Goal: Entertainment & Leisure: Consume media (video, audio)

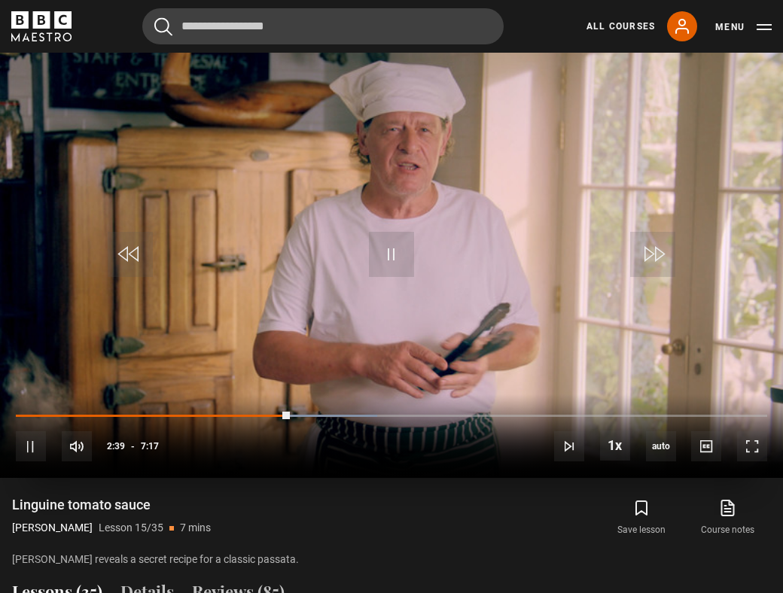
scroll to position [643, 0]
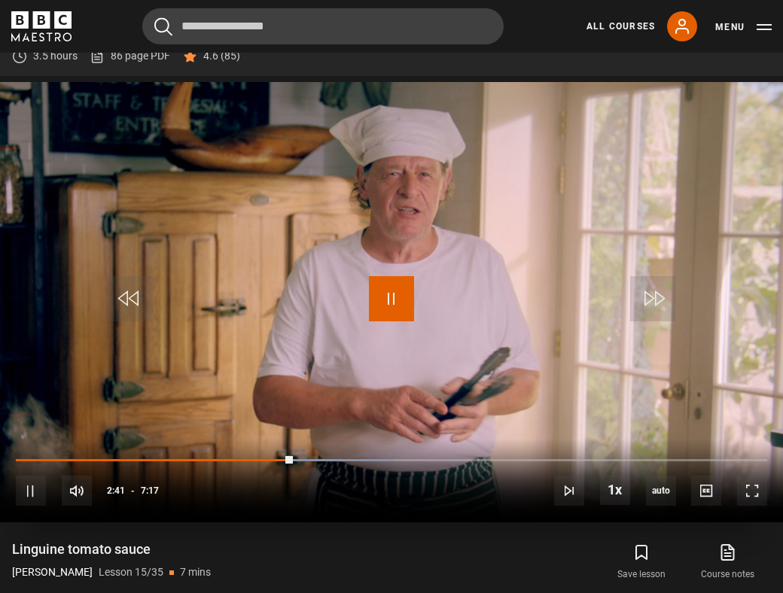
click at [396, 290] on span "Video Player" at bounding box center [391, 298] width 45 height 45
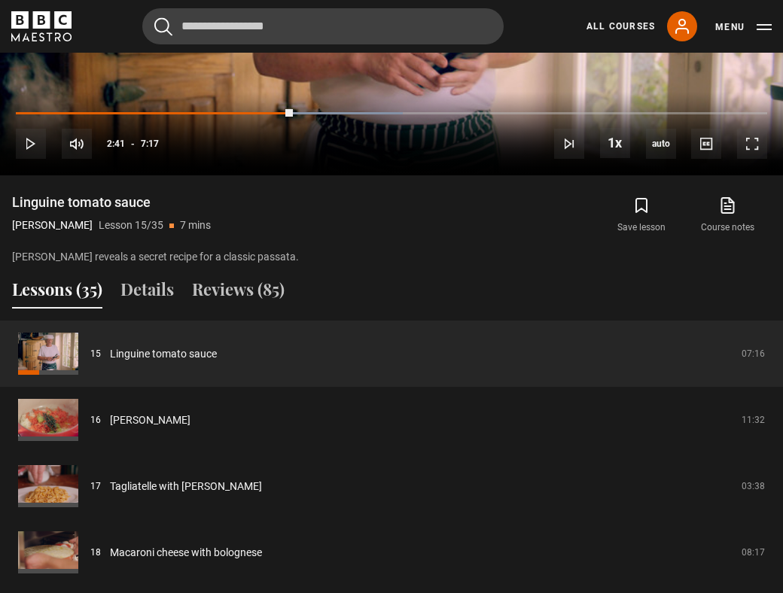
scroll to position [1330, 0]
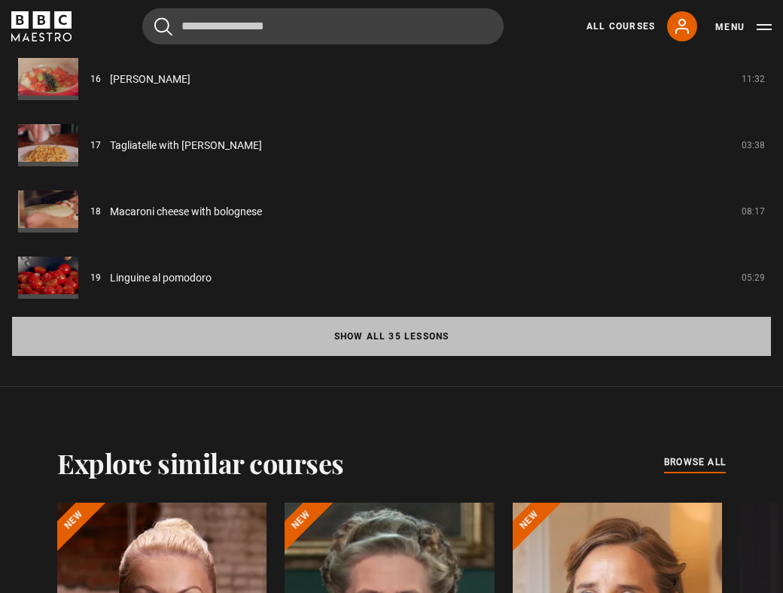
click at [260, 345] on button "Show all 35 lessons" at bounding box center [391, 336] width 758 height 39
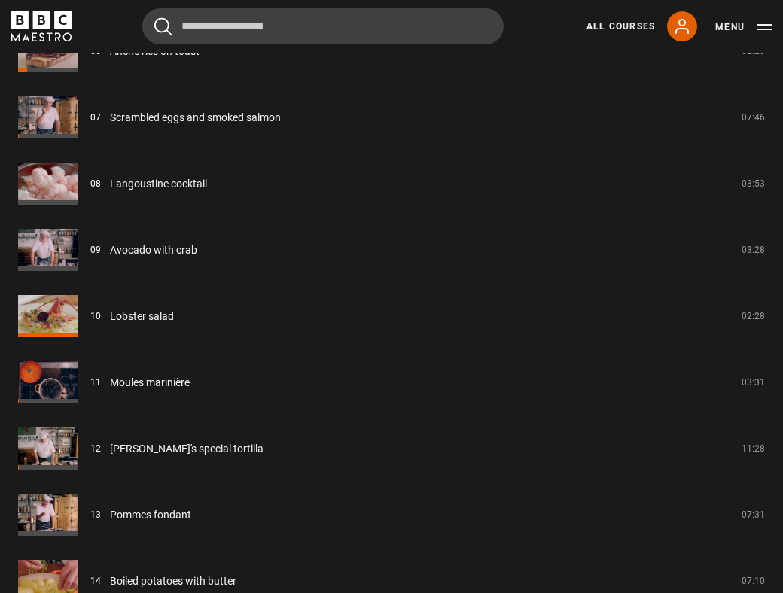
scroll to position [1436, 0]
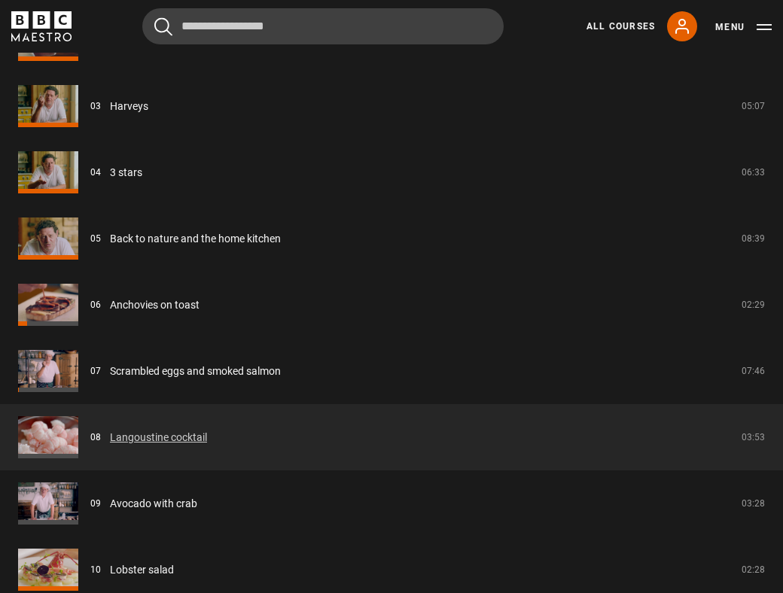
click at [162, 437] on link "Langoustine cocktail" at bounding box center [158, 438] width 97 height 16
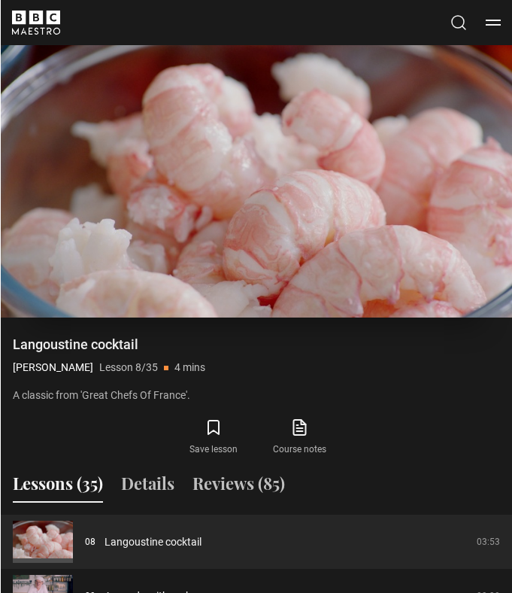
scroll to position [995, 0]
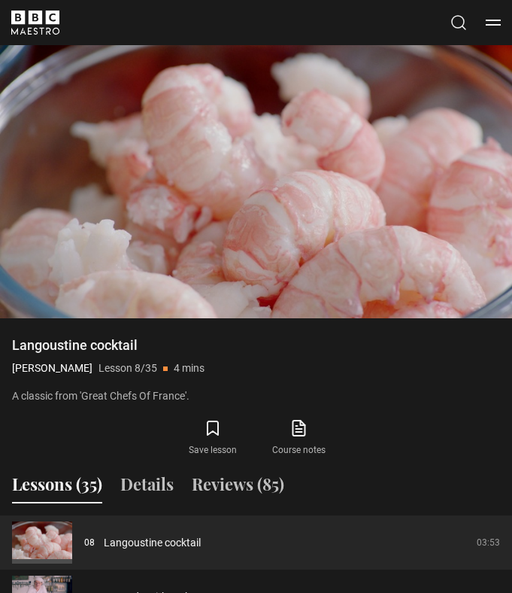
click at [348, 394] on div "Langoustine cocktail [PERSON_NAME] Lesson 8/35 4 mins A classic from 'Great Che…" at bounding box center [256, 397] width 488 height 123
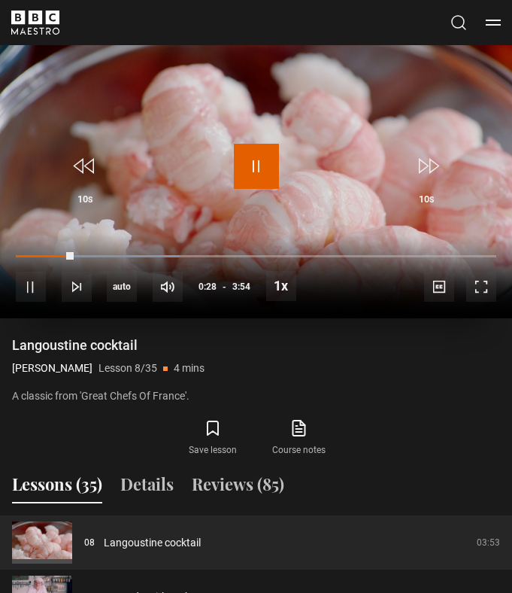
click at [275, 186] on span "Video Player" at bounding box center [256, 166] width 45 height 45
click at [253, 195] on button "Play" at bounding box center [256, 169] width 45 height 51
click at [270, 189] on span "Video Player" at bounding box center [256, 166] width 45 height 45
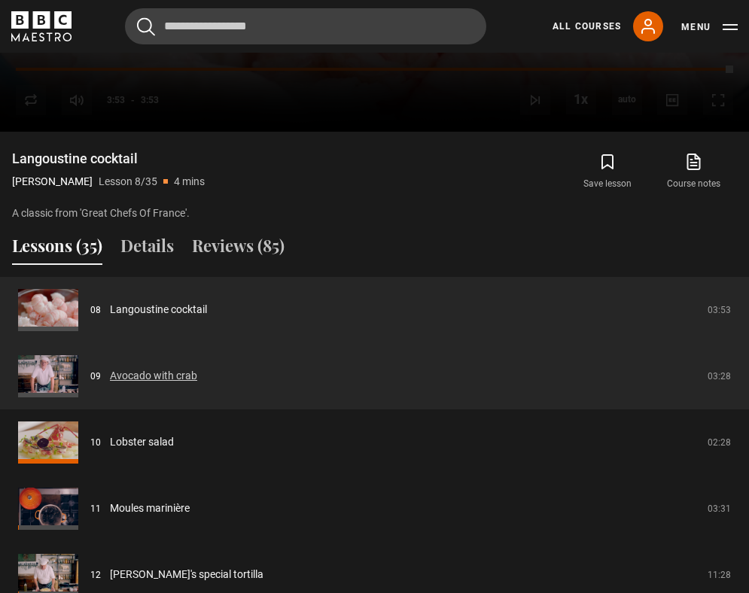
scroll to position [1015, 0]
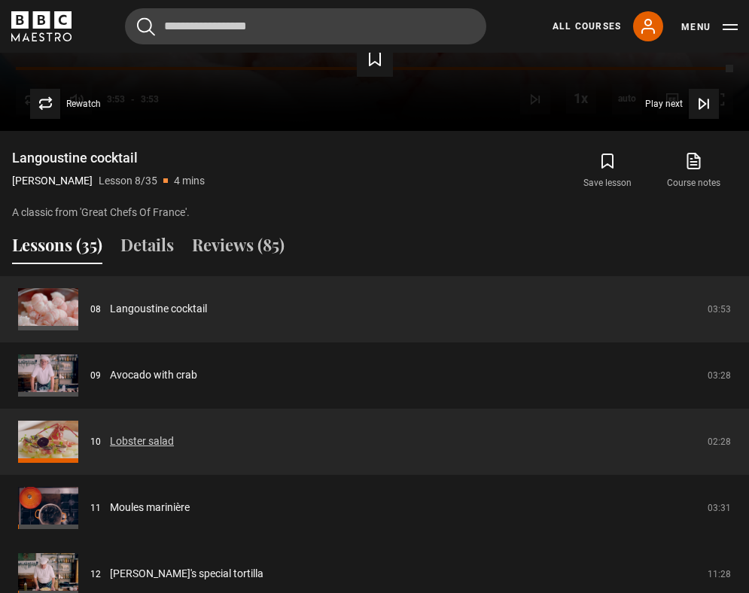
click at [136, 443] on link "Lobster salad" at bounding box center [142, 441] width 64 height 16
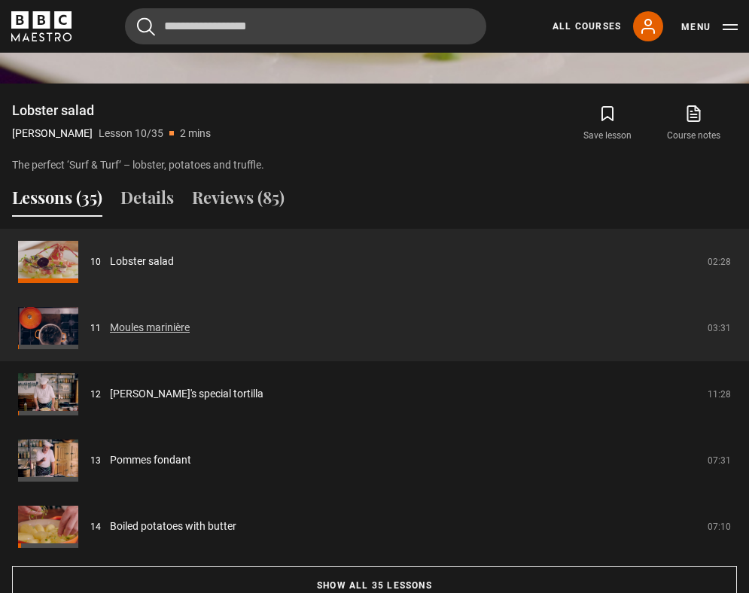
scroll to position [1117, 0]
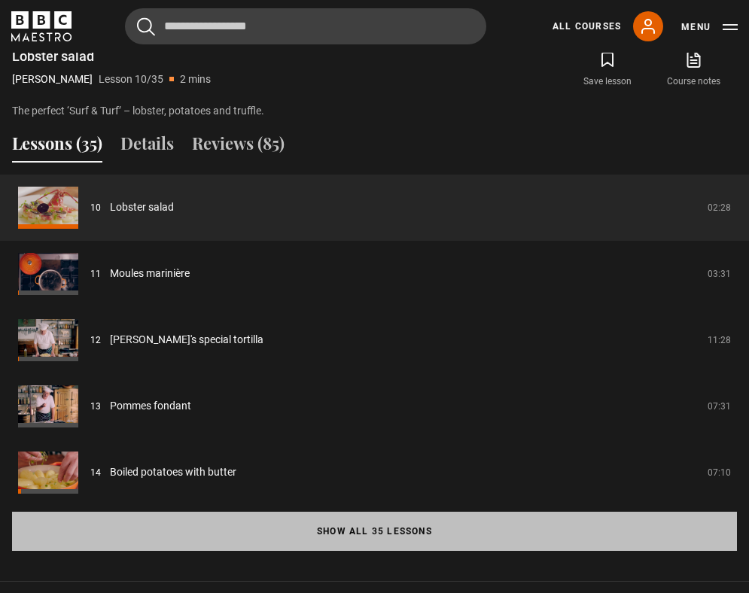
click at [409, 531] on button "Show all 35 lessons" at bounding box center [374, 531] width 725 height 39
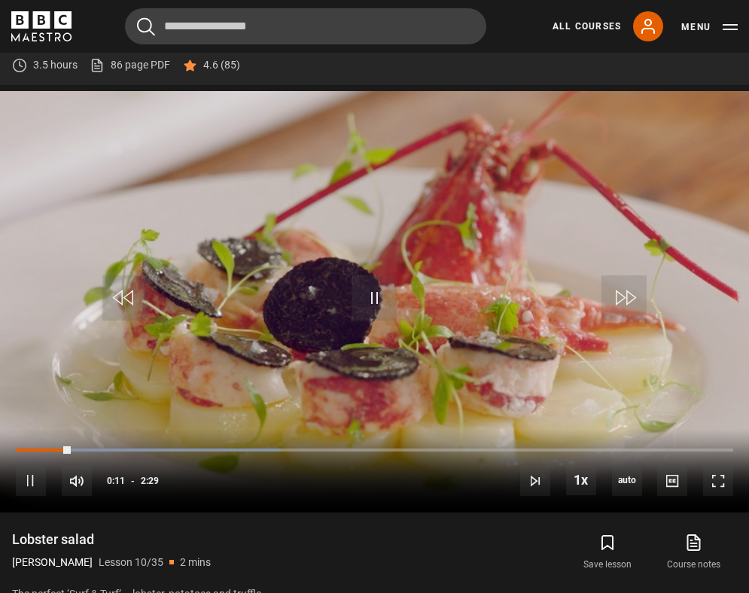
scroll to position [627, 0]
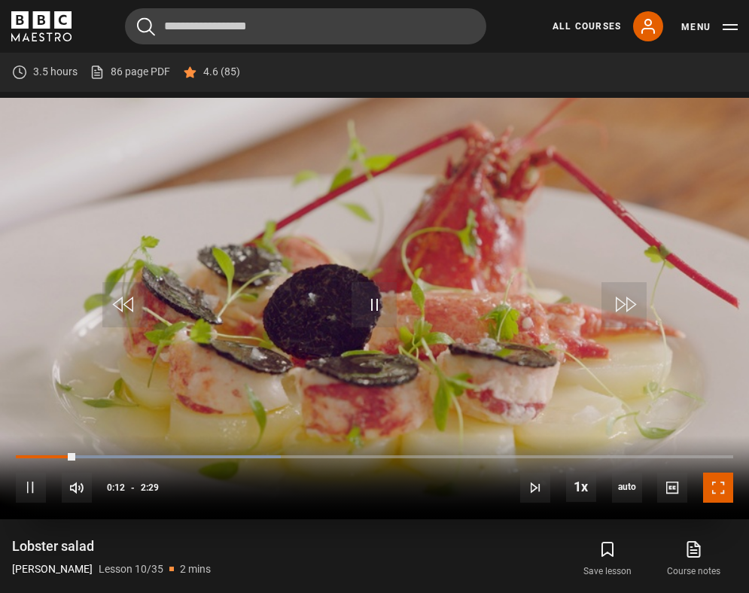
click at [715, 491] on span "Video Player" at bounding box center [718, 488] width 30 height 30
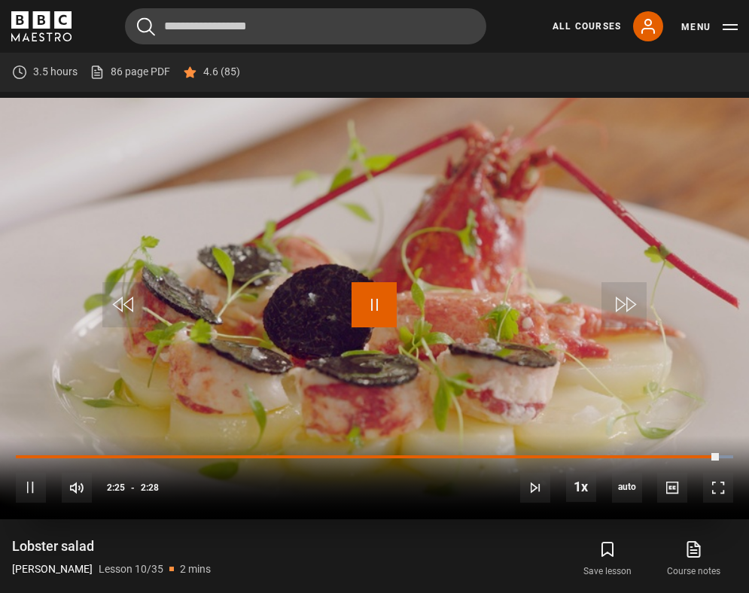
click at [375, 302] on span "Video Player" at bounding box center [373, 304] width 45 height 45
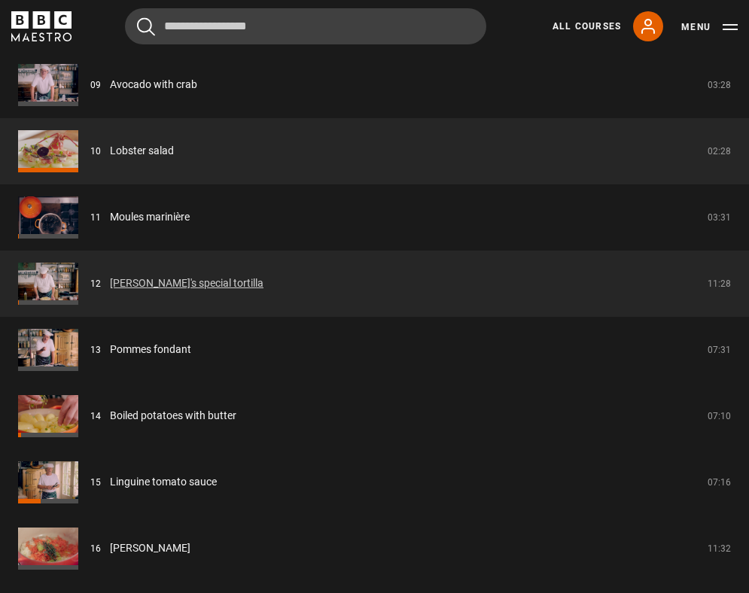
scroll to position [1858, 0]
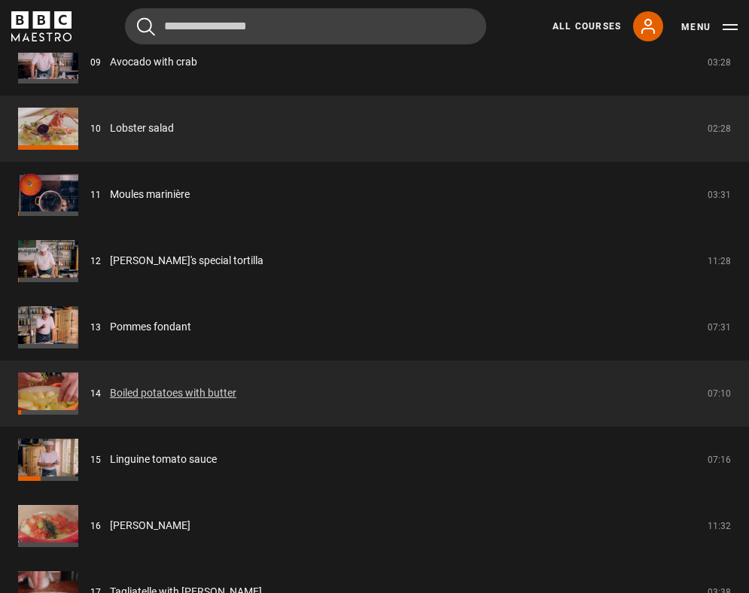
click at [163, 393] on link "Boiled potatoes with butter" at bounding box center [173, 393] width 126 height 16
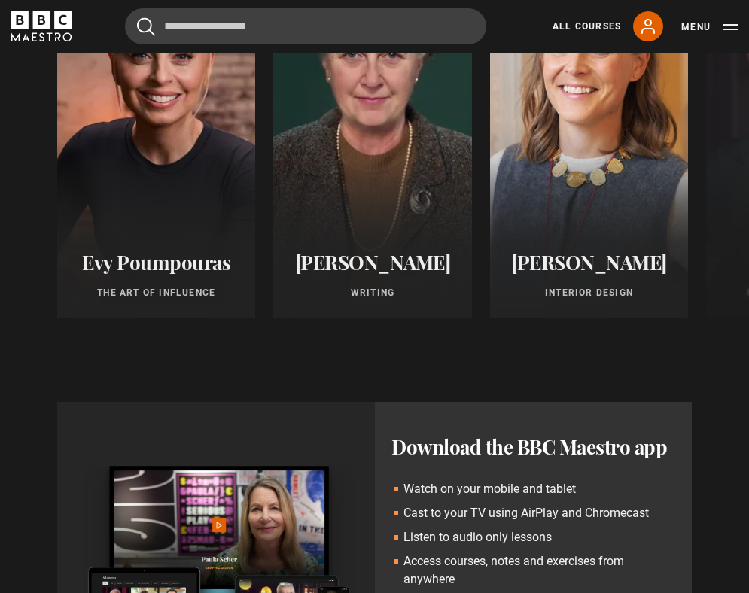
scroll to position [601, 0]
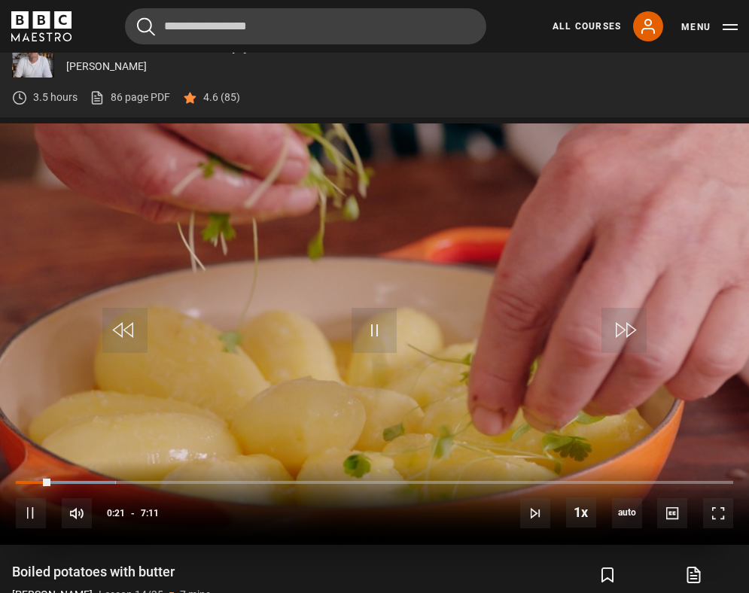
click at [20, 480] on div "10s Skip Back 10 seconds Pause 10s Skip Forward 10 seconds Loaded : 13.92% 0:21…" at bounding box center [374, 503] width 749 height 84
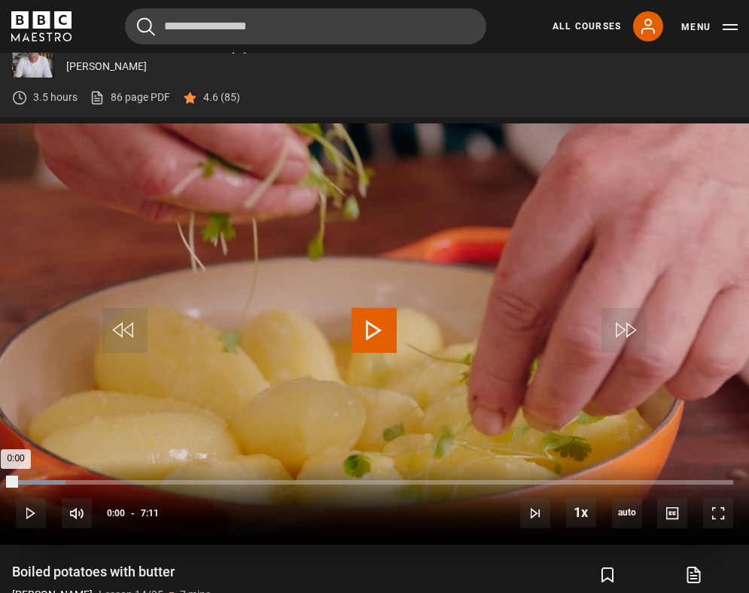
drag, startPoint x: 45, startPoint y: 482, endPoint x: 8, endPoint y: 483, distance: 36.9
click at [16, 483] on div "0:00" at bounding box center [16, 482] width 0 height 5
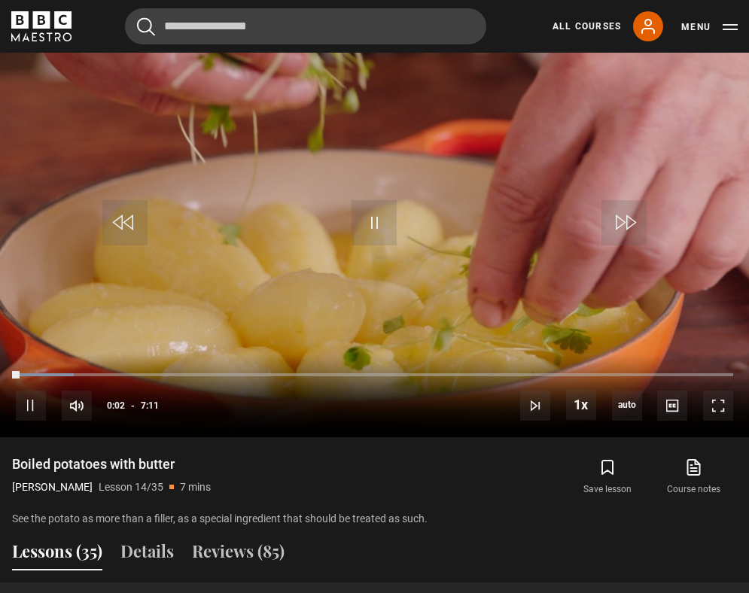
scroll to position [698, 0]
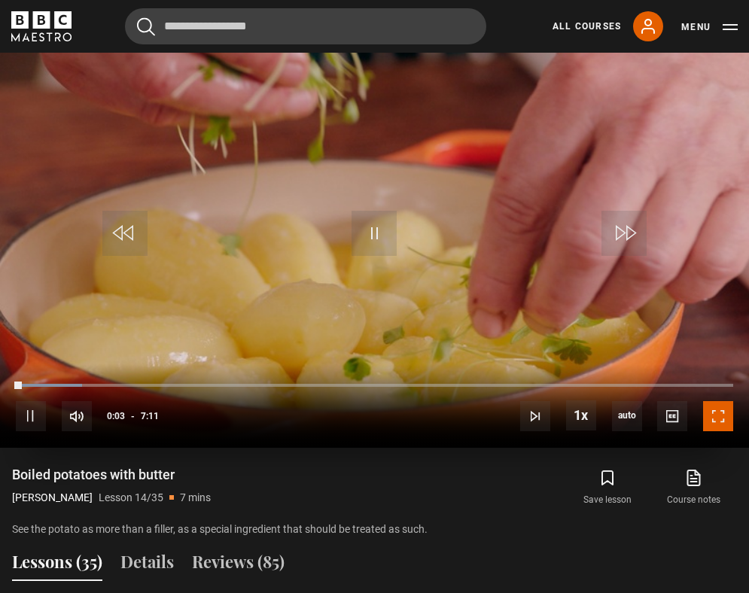
click at [718, 424] on span "Video Player" at bounding box center [718, 416] width 30 height 30
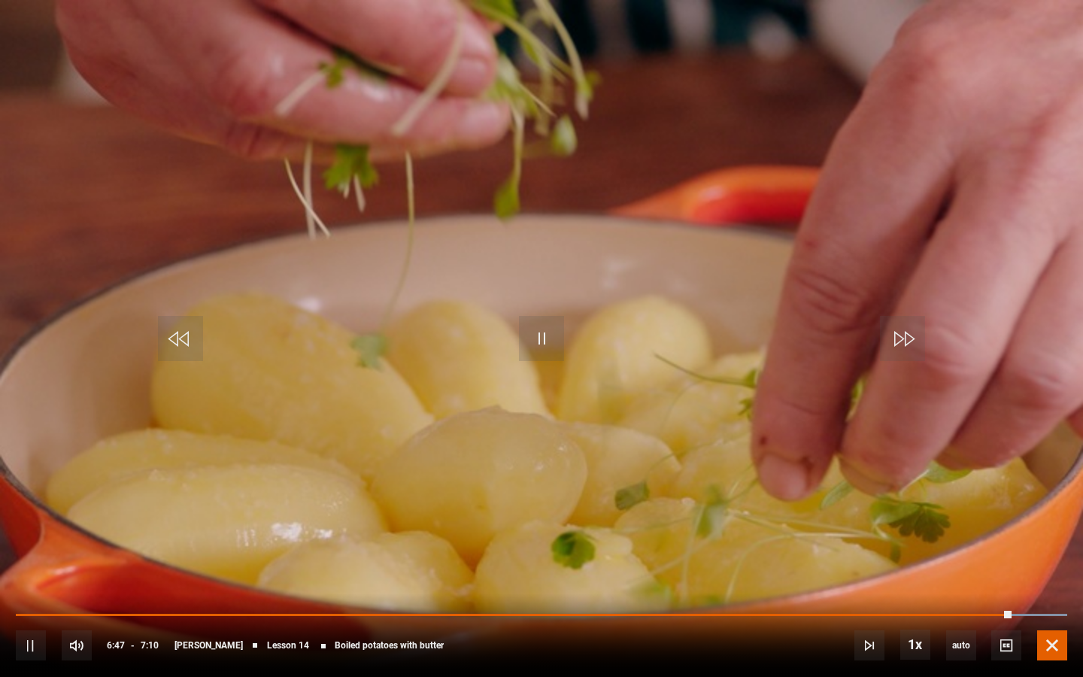
click at [782, 592] on span "Video Player" at bounding box center [1053, 646] width 30 height 30
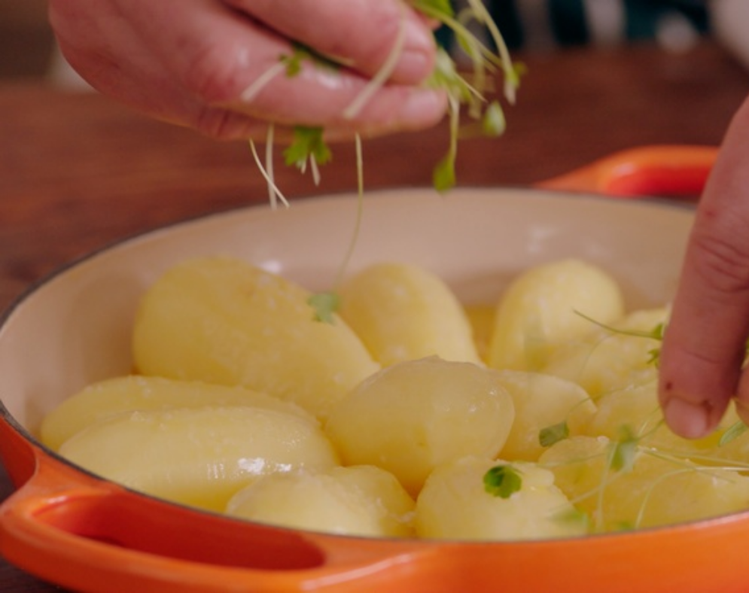
scroll to position [1293, 0]
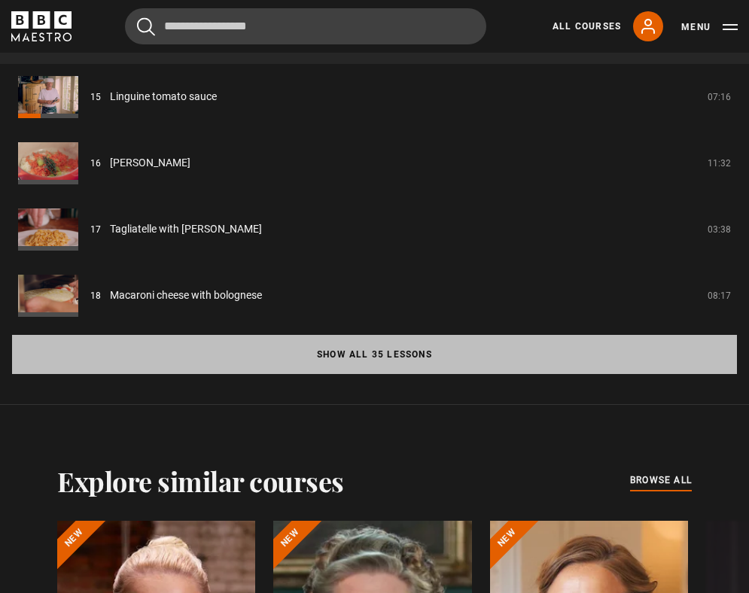
click at [371, 352] on button "Show all 35 lessons" at bounding box center [374, 354] width 725 height 39
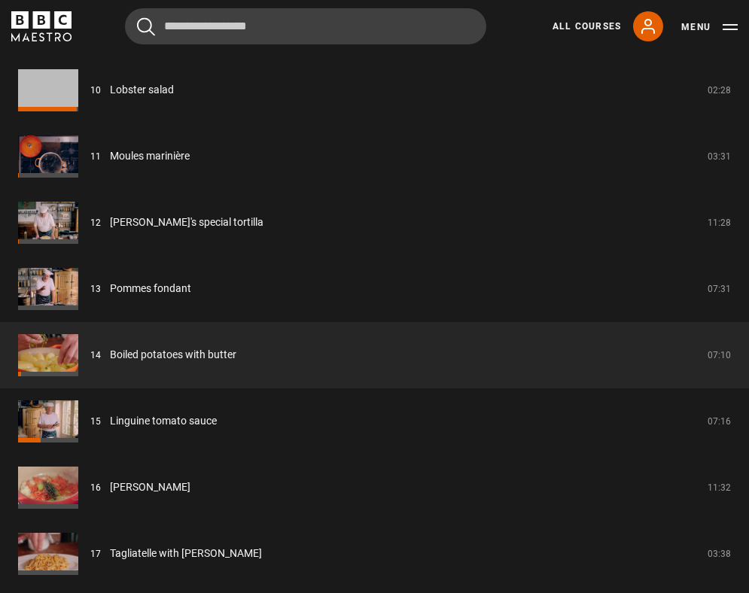
scroll to position [1858, 0]
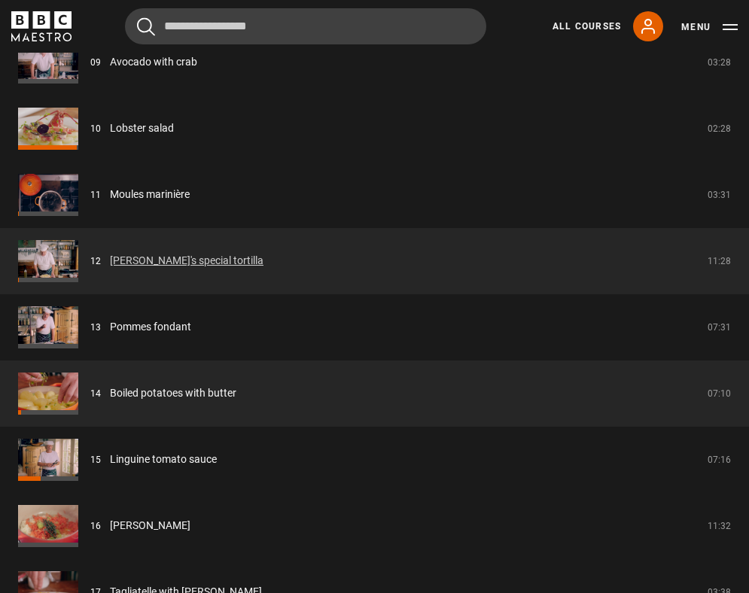
click at [202, 258] on link "[PERSON_NAME]'s special tortilla" at bounding box center [186, 261] width 153 height 16
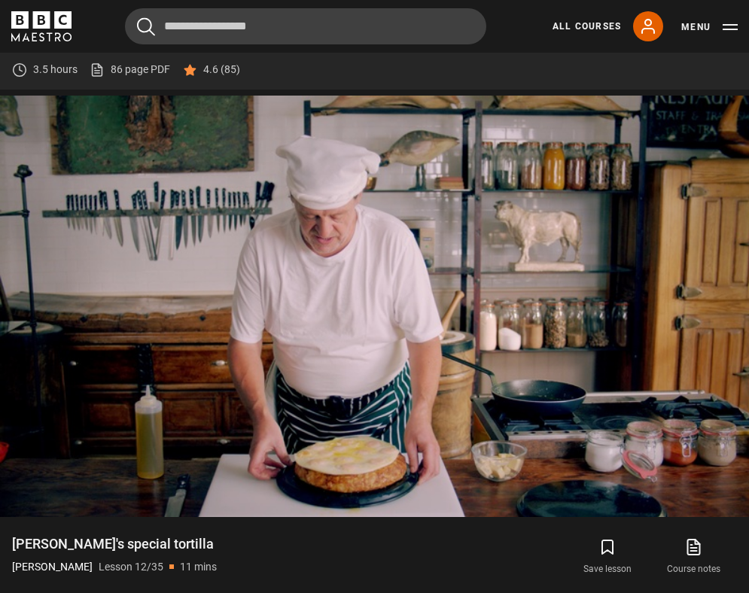
scroll to position [635, 0]
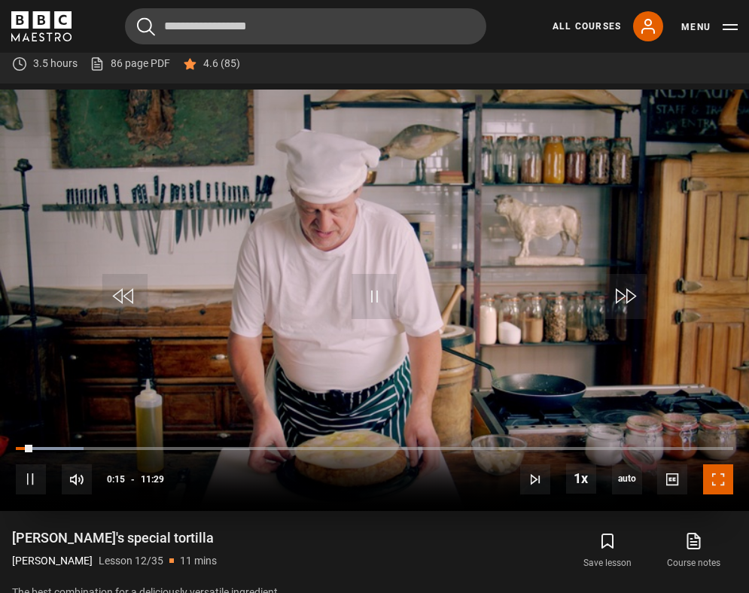
click at [717, 488] on span "Video Player" at bounding box center [718, 479] width 30 height 30
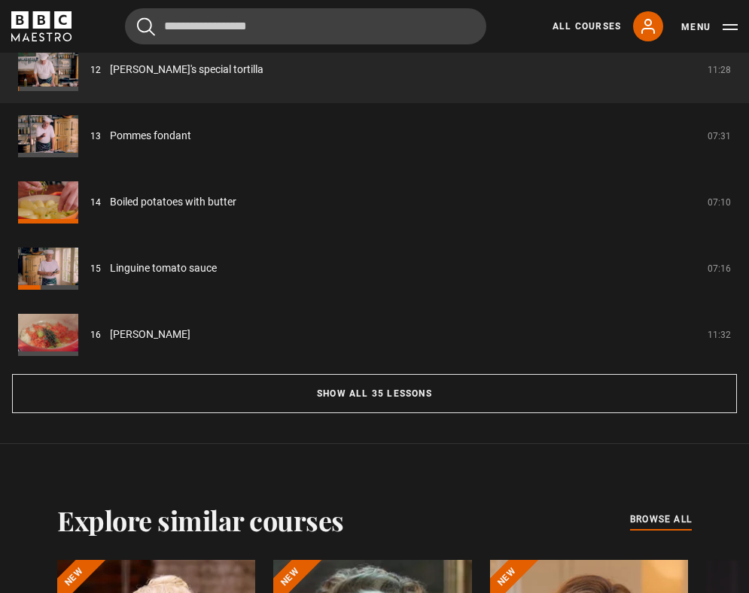
scroll to position [1363, 0]
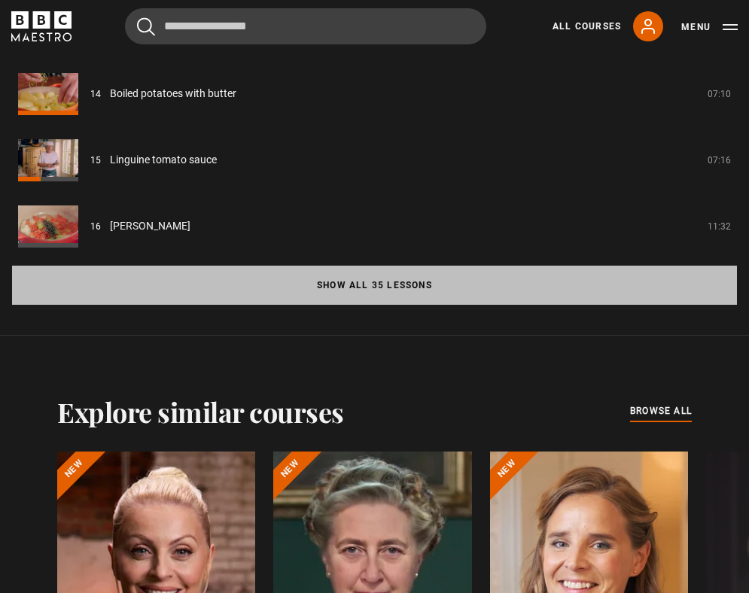
click at [401, 285] on button "Show all 35 lessons" at bounding box center [374, 285] width 725 height 39
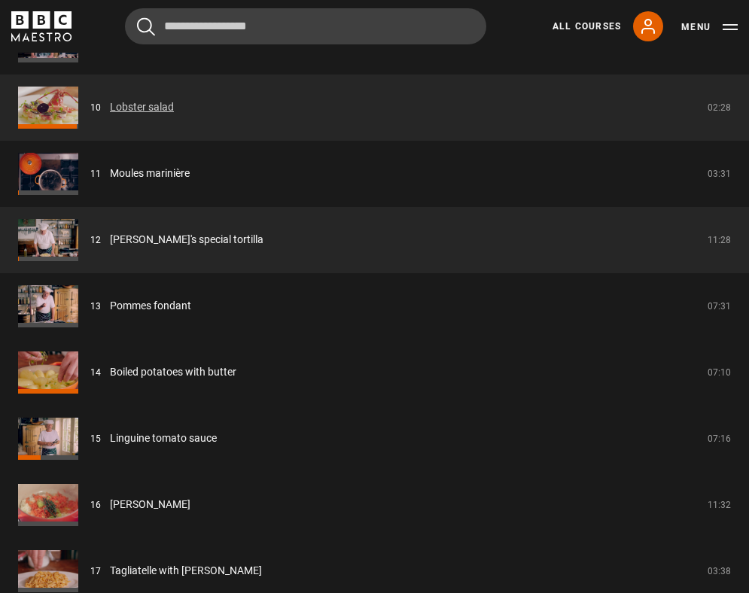
scroll to position [1882, 0]
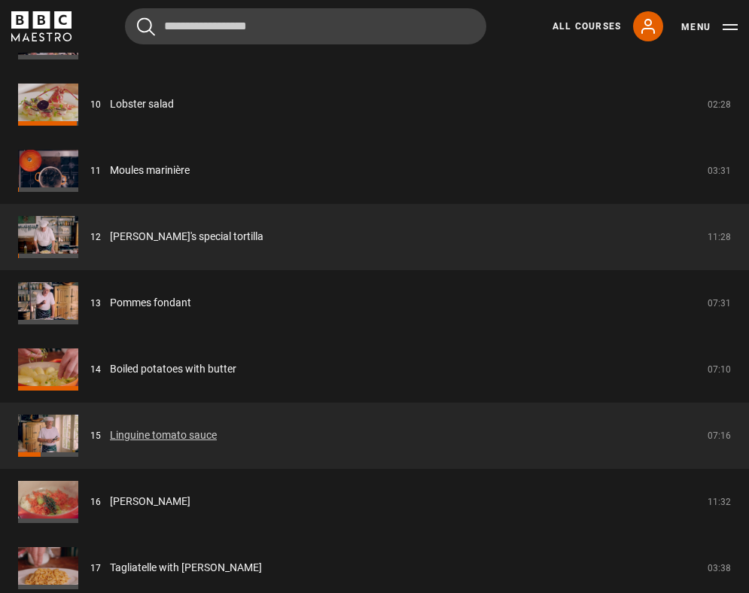
click at [159, 440] on link "Linguine tomato sauce" at bounding box center [163, 435] width 107 height 16
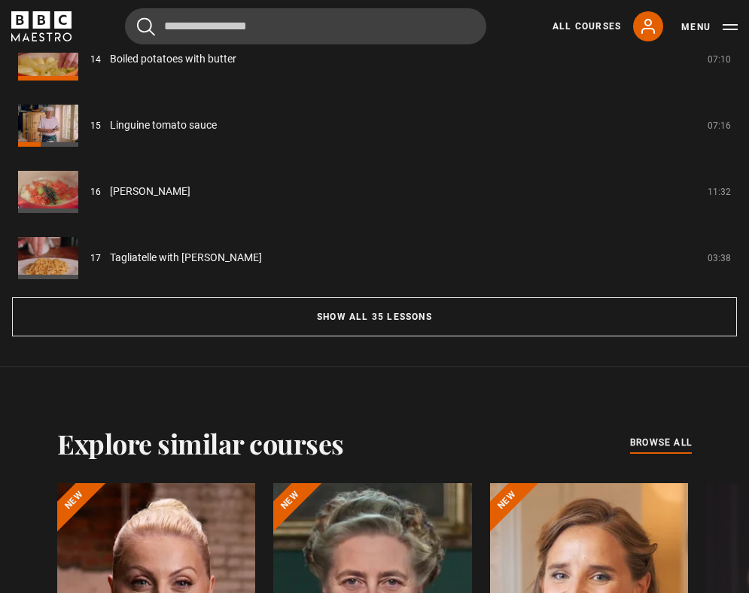
scroll to position [1339, 0]
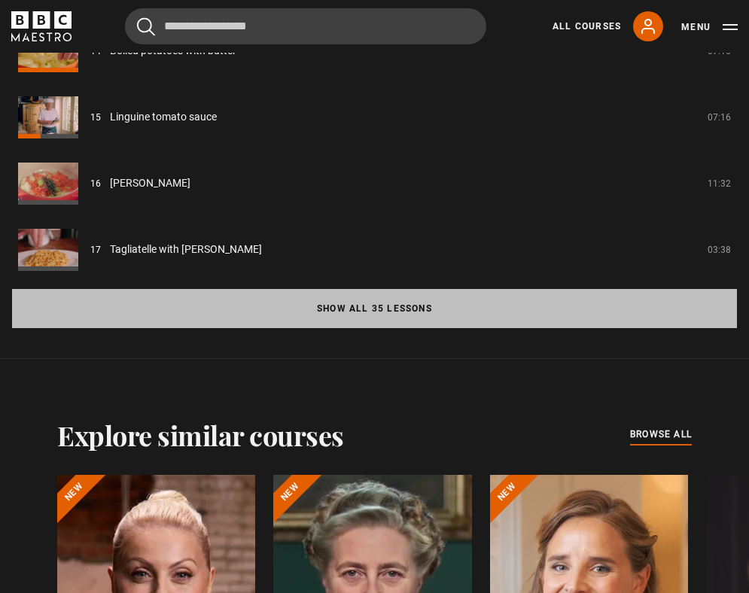
click at [324, 324] on button "Show all 35 lessons" at bounding box center [374, 308] width 725 height 39
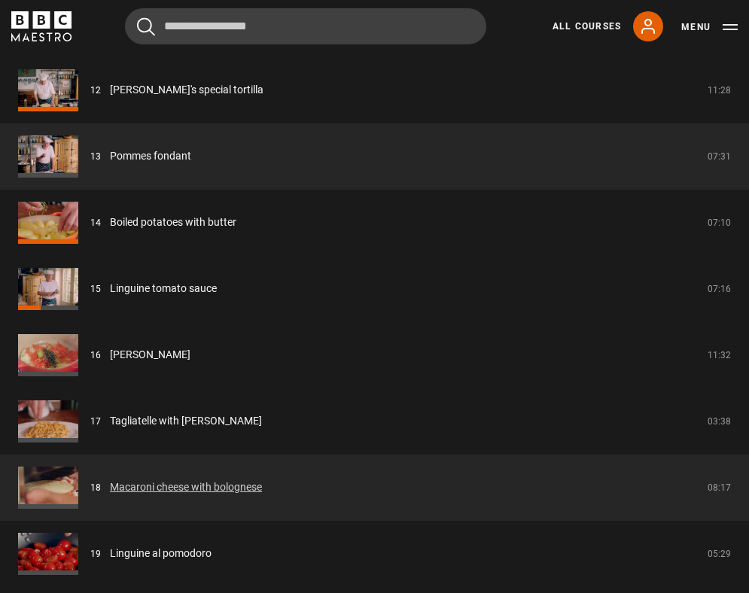
scroll to position [2011, 0]
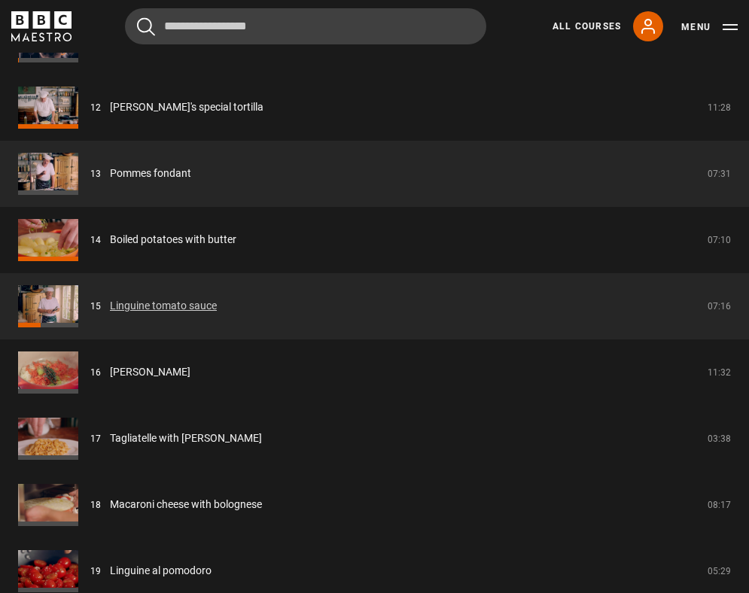
click at [172, 314] on link "Linguine tomato sauce" at bounding box center [163, 306] width 107 height 16
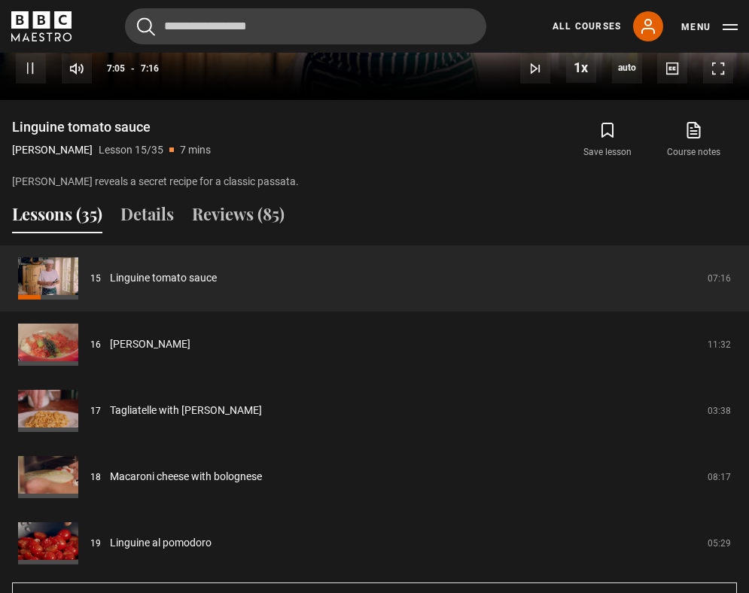
scroll to position [1184, 0]
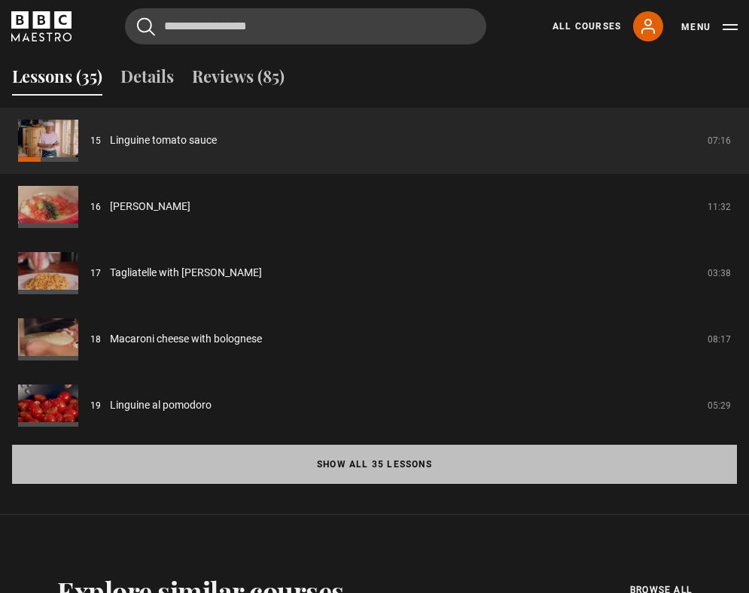
click at [296, 474] on button "Show all 35 lessons" at bounding box center [374, 464] width 725 height 39
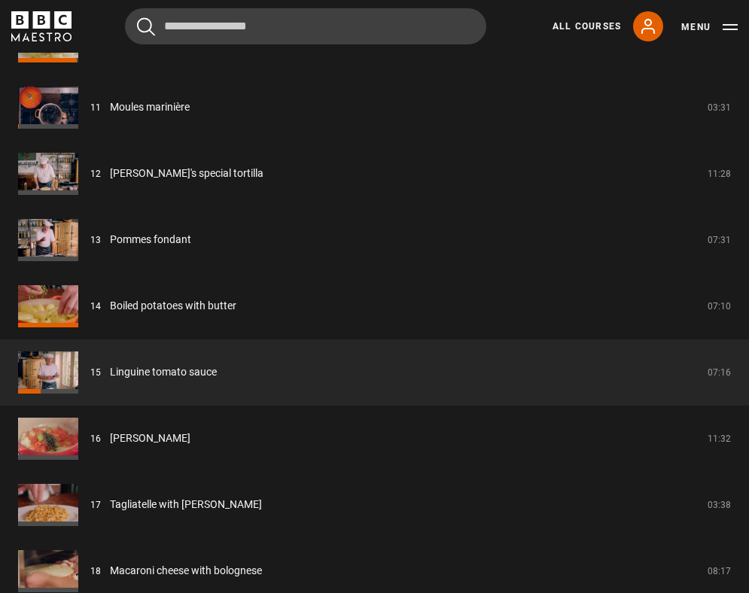
scroll to position [1944, 0]
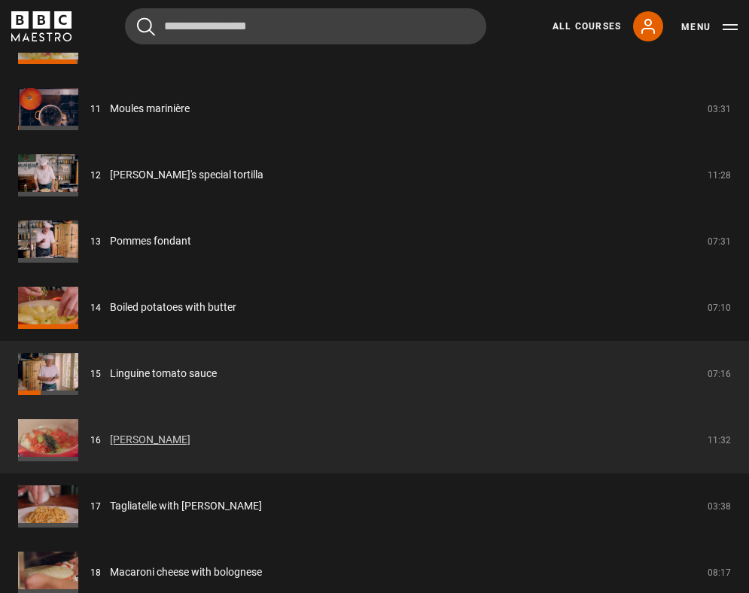
click at [190, 440] on link "[PERSON_NAME]" at bounding box center [150, 440] width 81 height 16
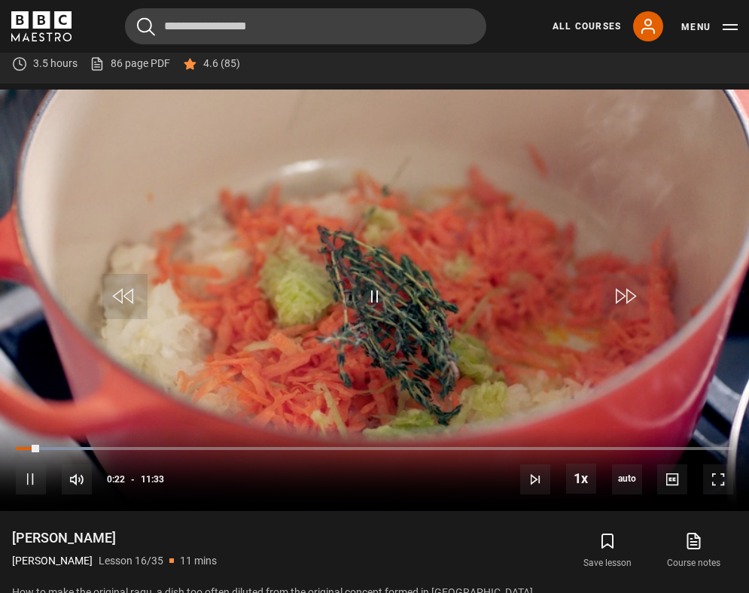
scroll to position [638, 0]
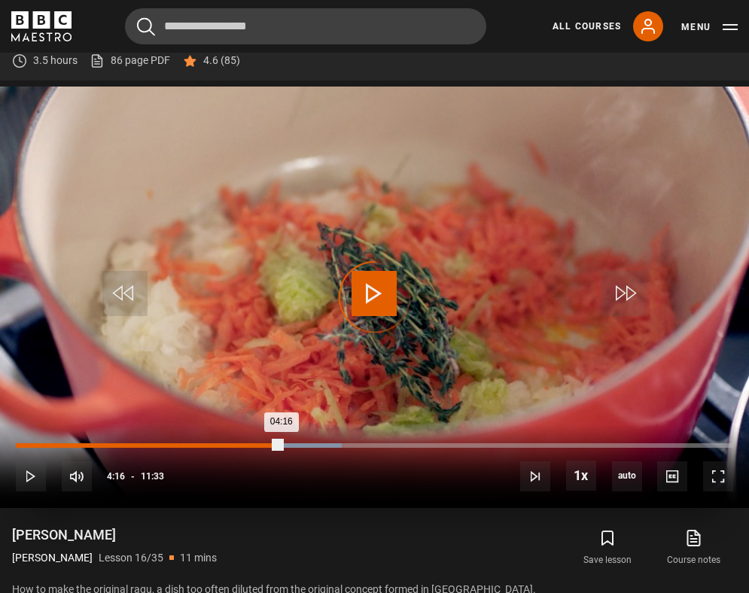
click at [265, 444] on div "Loaded : 45.45% 04:01 04:16" at bounding box center [374, 445] width 717 height 5
click at [252, 446] on div "03:48" at bounding box center [253, 445] width 2 height 5
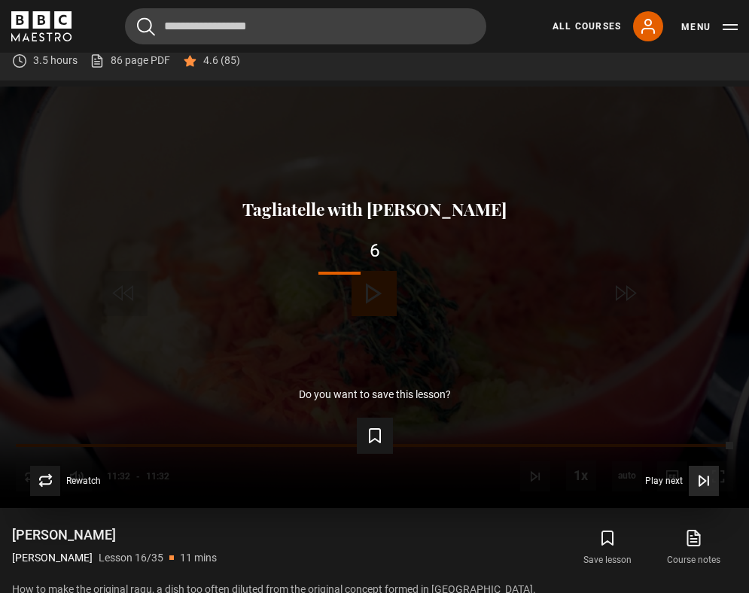
click at [703, 479] on icon "Video Player" at bounding box center [702, 481] width 6 height 10
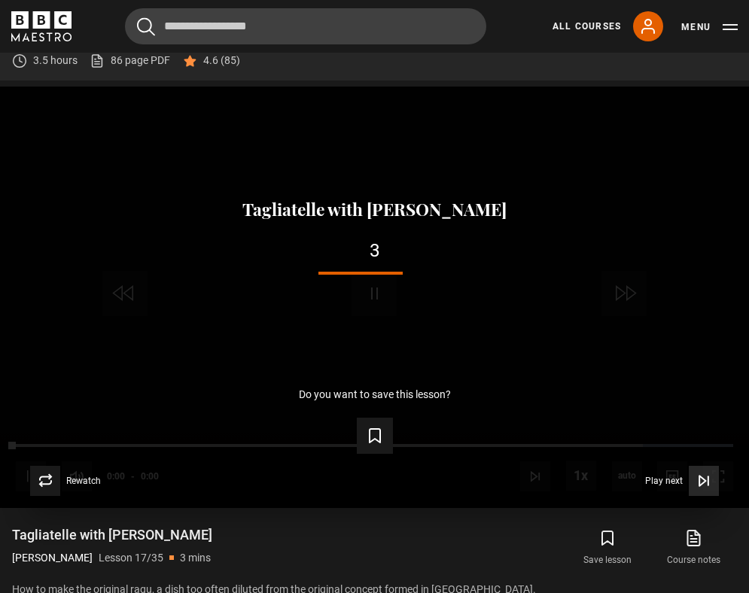
click at [697, 479] on icon "Video Player" at bounding box center [703, 480] width 15 height 15
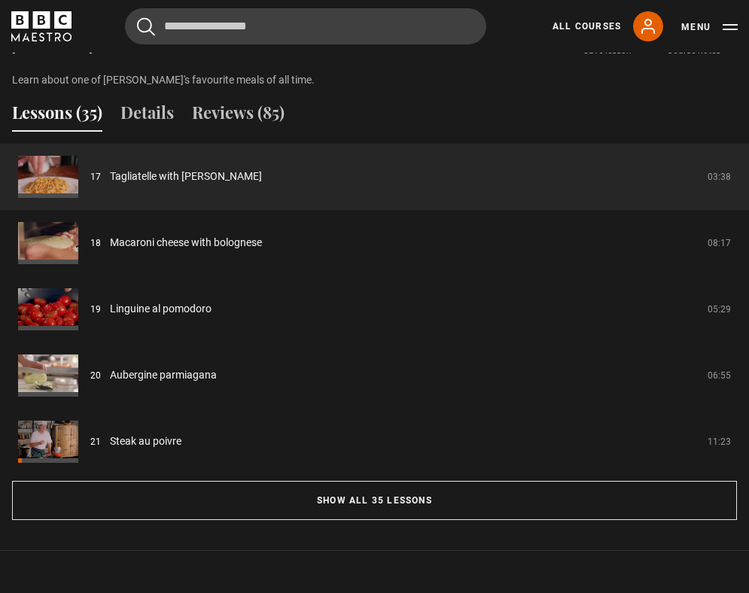
scroll to position [1179, 0]
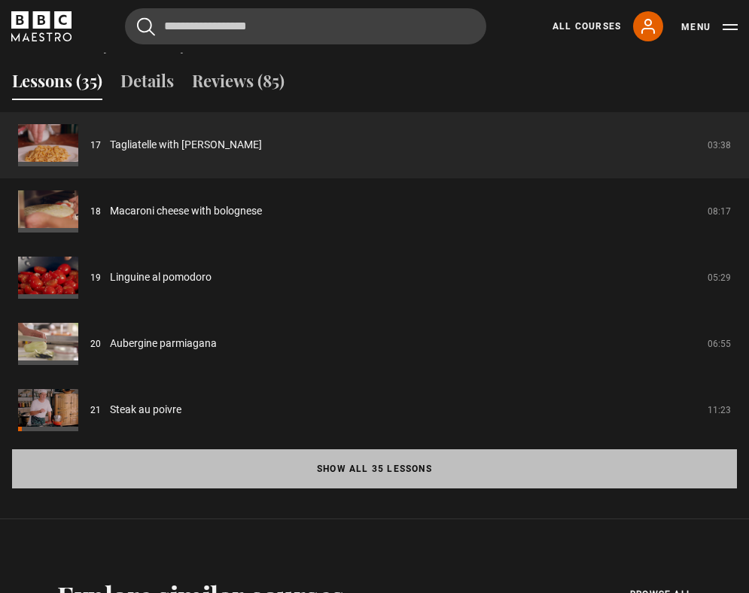
click at [345, 453] on button "Show all 35 lessons" at bounding box center [374, 468] width 725 height 39
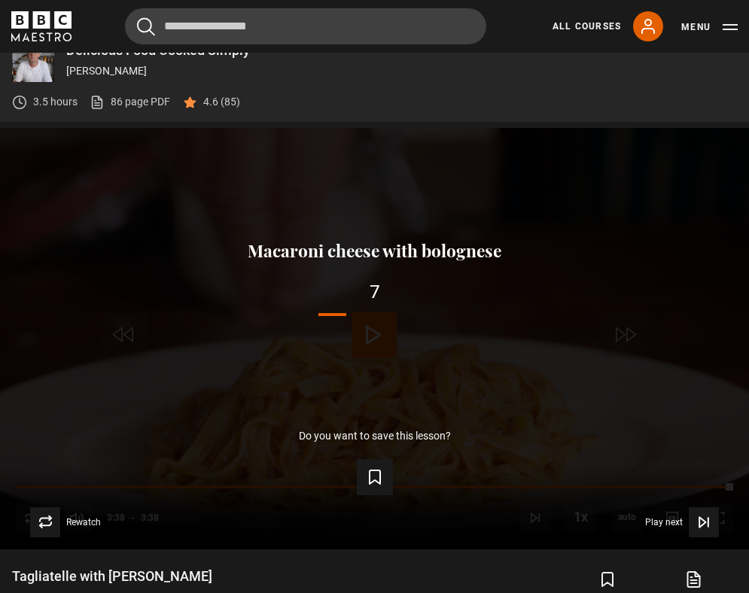
scroll to position [610, 0]
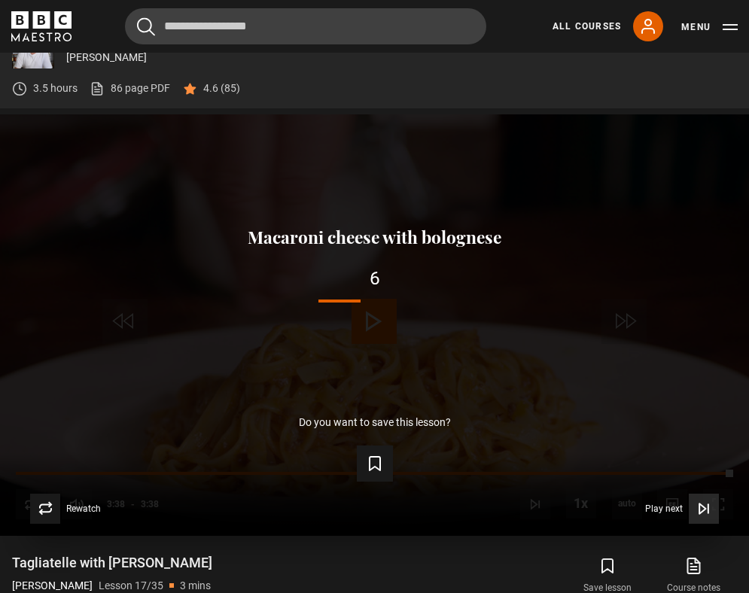
click at [695, 513] on span "Video Player" at bounding box center [703, 509] width 30 height 30
click at [704, 509] on icon "Video Player" at bounding box center [702, 508] width 6 height 10
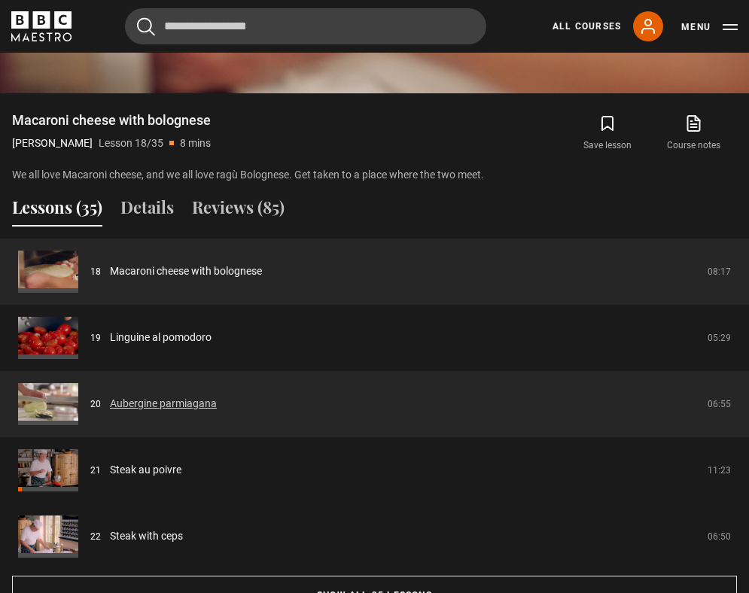
scroll to position [1281, 0]
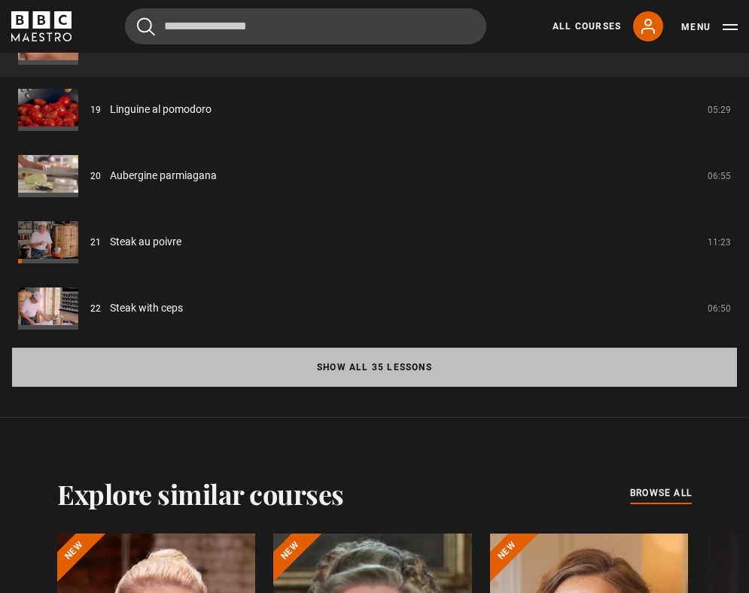
click at [342, 374] on button "Show all 35 lessons" at bounding box center [374, 367] width 725 height 39
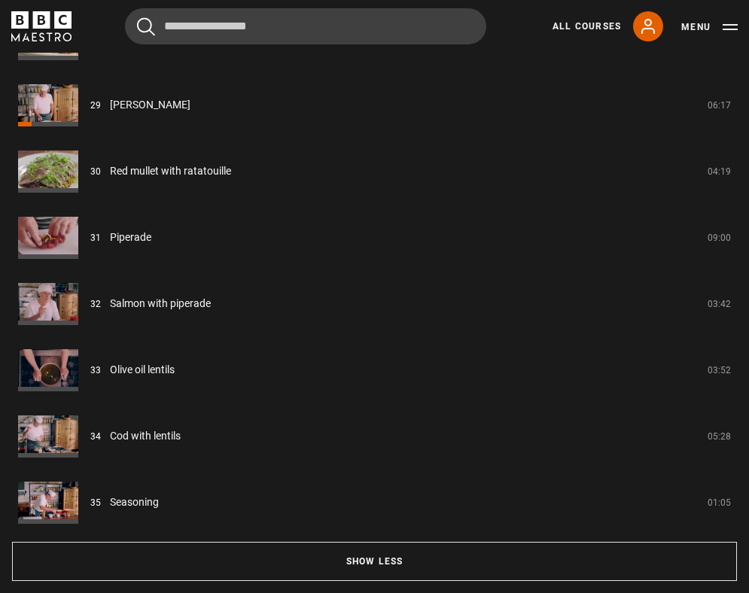
scroll to position [3138, 0]
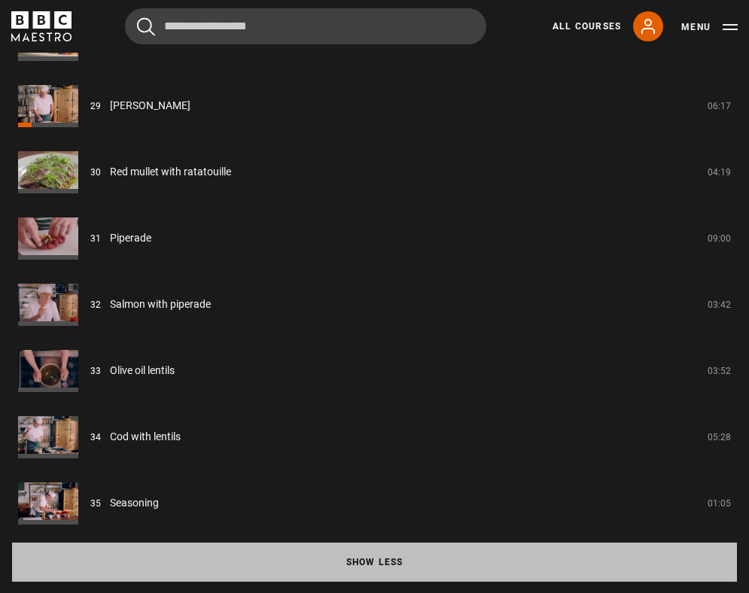
click at [353, 562] on button "Show less" at bounding box center [374, 561] width 725 height 39
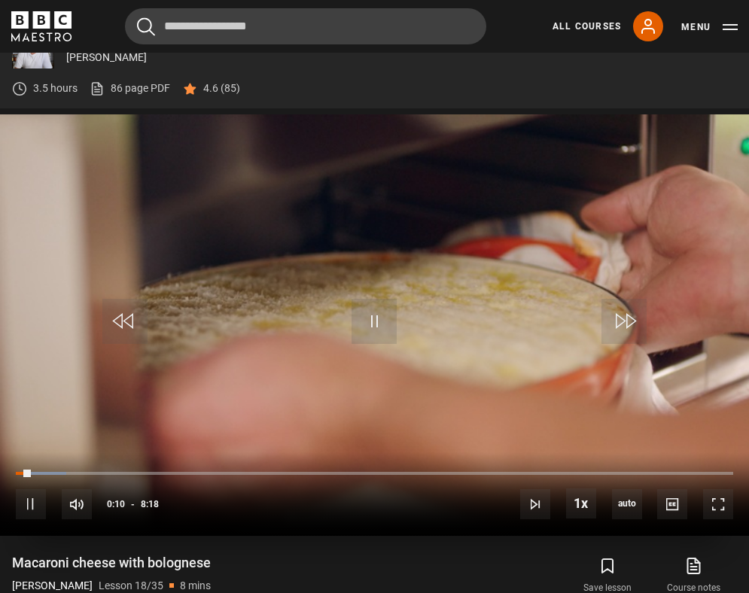
scroll to position [603, 0]
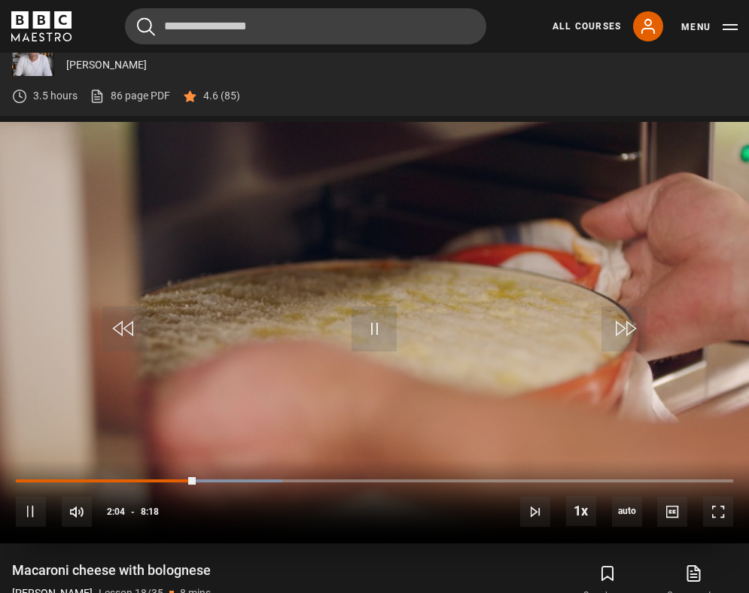
click at [175, 478] on div "10s Skip Back 10 seconds Pause 10s Skip Forward 10 seconds Loaded : 37.15% 2:04…" at bounding box center [374, 502] width 749 height 84
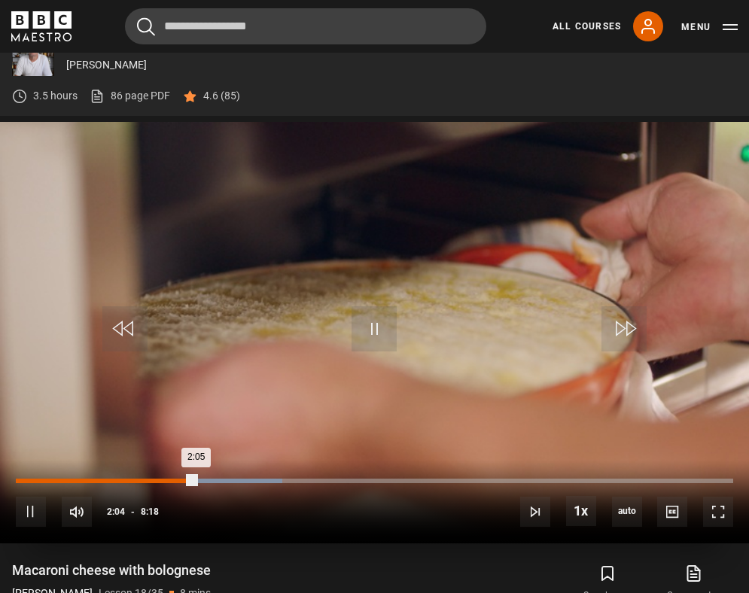
click at [174, 482] on div "Loaded : 37.15% 1:49 2:05" at bounding box center [374, 481] width 717 height 5
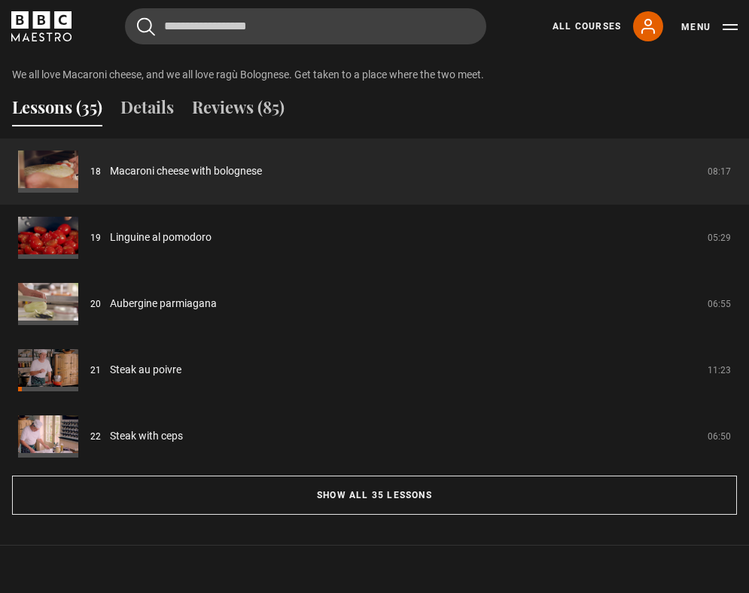
scroll to position [1199, 0]
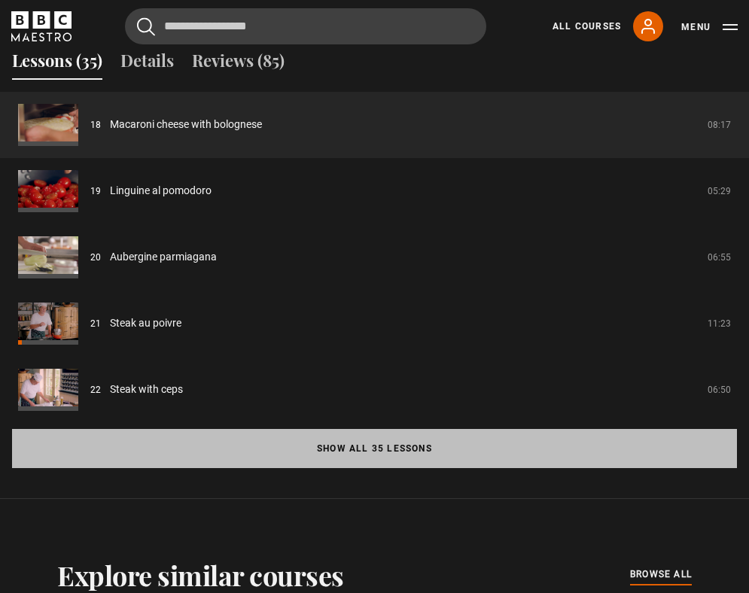
click at [337, 459] on button "Show all 35 lessons" at bounding box center [374, 448] width 725 height 39
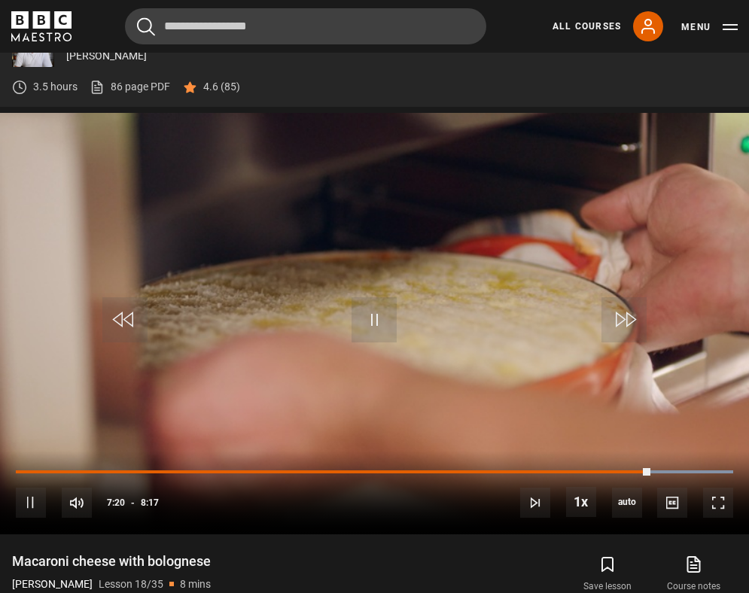
scroll to position [632, 0]
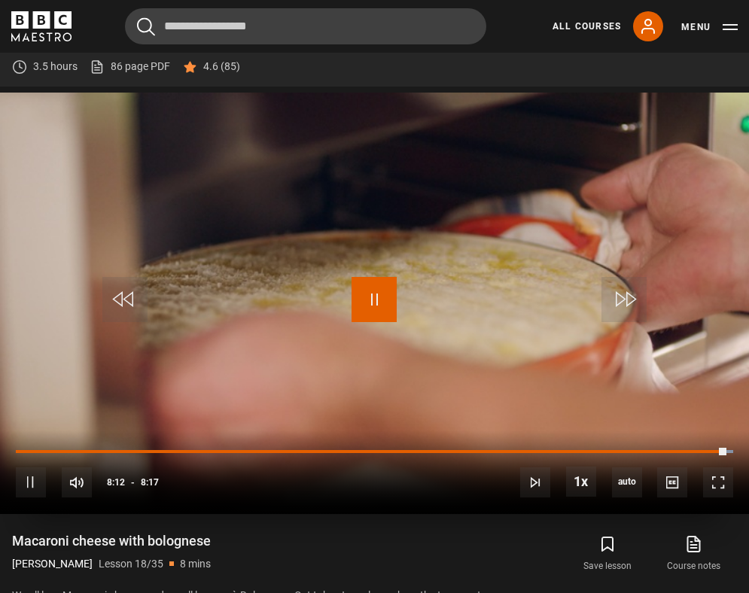
click at [381, 296] on span "Video Player" at bounding box center [373, 299] width 45 height 45
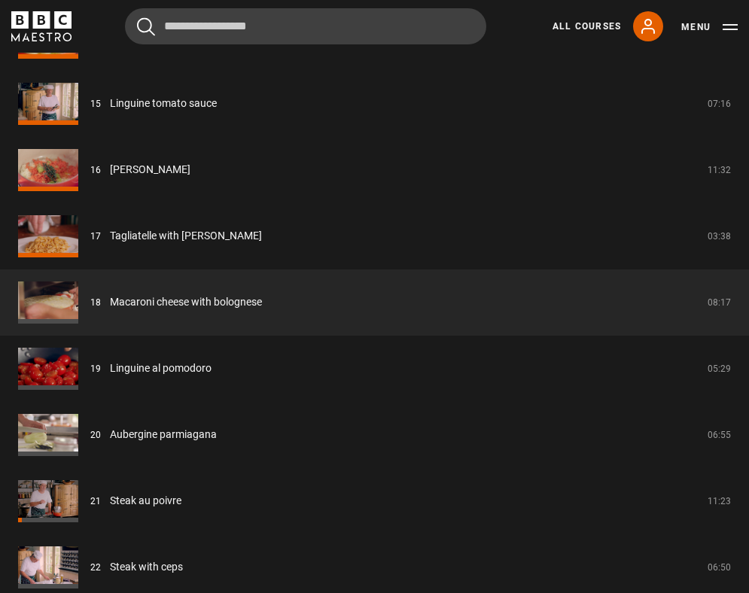
scroll to position [2234, 0]
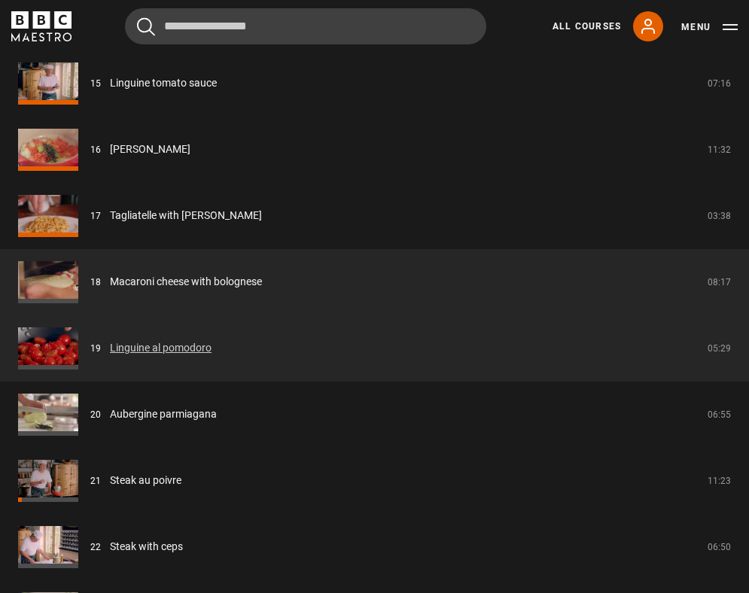
click at [171, 352] on link "Linguine al pomodoro" at bounding box center [161, 348] width 102 height 16
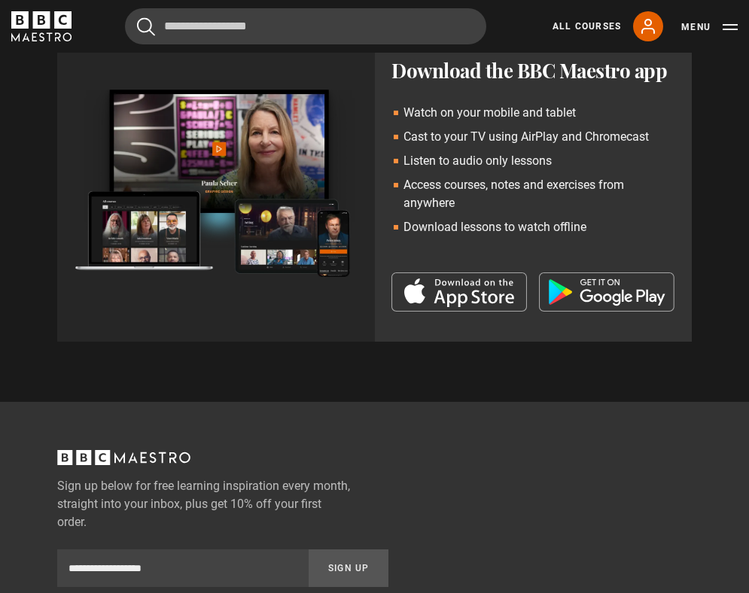
scroll to position [601, 0]
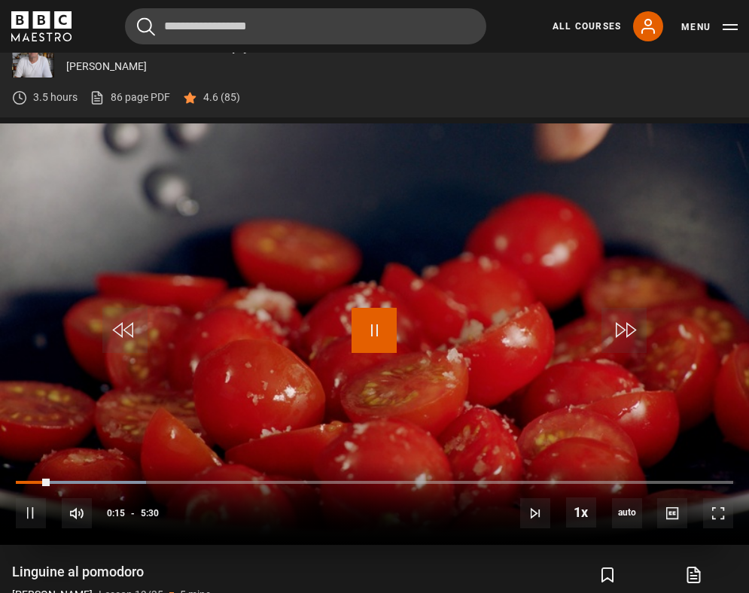
click at [372, 345] on span "Video Player" at bounding box center [373, 330] width 45 height 45
